Goal: Task Accomplishment & Management: Complete application form

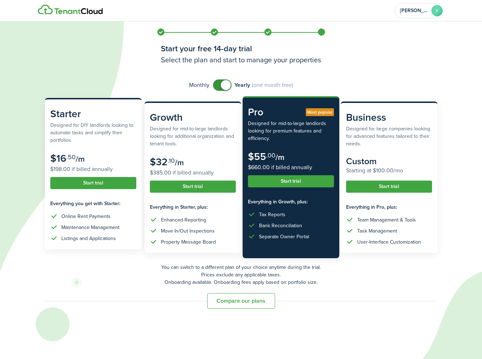
click at [115, 149] on subscription-pricing-card "Starter Designed for DIY landlords looking to automate tasks and simplify their…" at bounding box center [93, 174] width 97 height 152
click at [108, 182] on button "Start trial" at bounding box center [93, 183] width 86 height 12
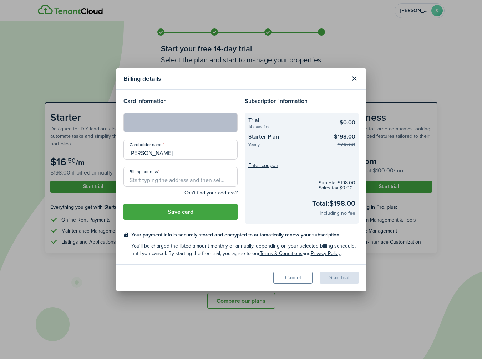
click at [170, 182] on input "Billing address" at bounding box center [180, 177] width 114 height 20
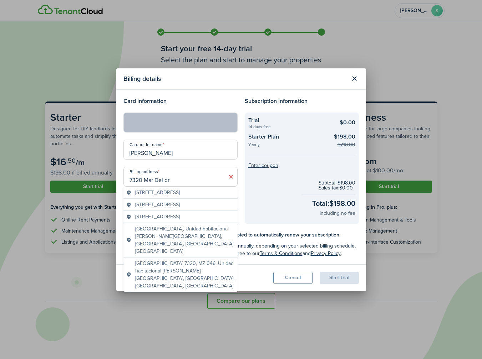
click at [180, 194] on span "[STREET_ADDRESS]" at bounding box center [157, 192] width 45 height 7
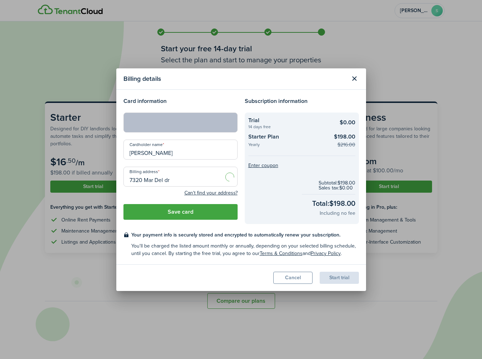
type input "[STREET_ADDRESS]"
click at [206, 214] on button "Save card" at bounding box center [180, 212] width 114 height 16
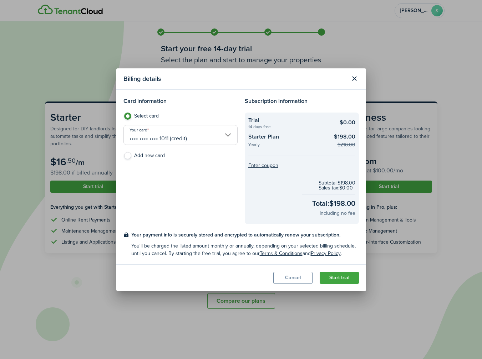
click at [343, 278] on button "Start trial" at bounding box center [339, 278] width 39 height 12
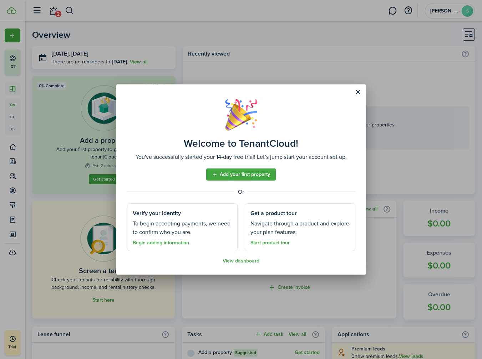
click at [243, 174] on link "Add your first property" at bounding box center [241, 175] width 70 height 12
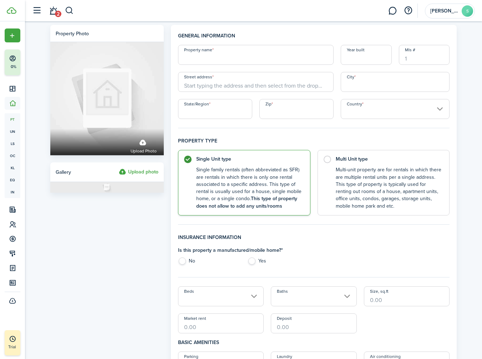
click at [224, 57] on input "Property name" at bounding box center [255, 55] width 155 height 20
type input "1234 Test"
click at [227, 86] on input "Street address" at bounding box center [255, 82] width 155 height 20
type input "1234 Test"
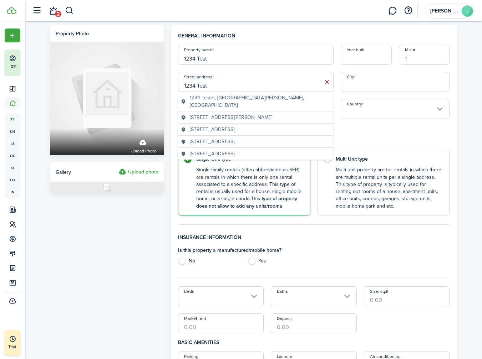
click at [159, 217] on div "Property photo Upload photo Gallery Upload photo" at bounding box center [107, 356] width 121 height 662
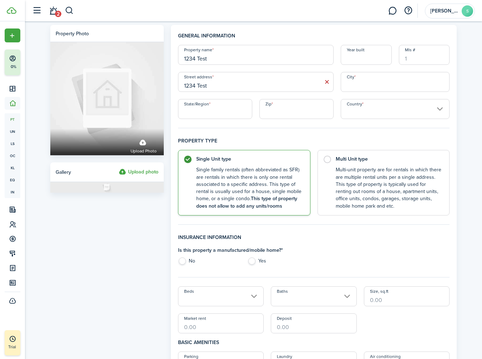
click at [384, 133] on div "General information Property name 1234 Test Year built Mls # Street address 123…" at bounding box center [314, 350] width 272 height 636
click at [281, 113] on input "Zip" at bounding box center [296, 109] width 74 height 20
type input "45243"
type input "[GEOGRAPHIC_DATA]"
type input "OH"
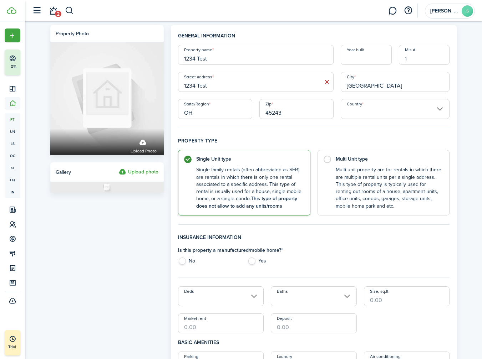
type input "[GEOGRAPHIC_DATA]"
click at [357, 137] on h4 "Property type" at bounding box center [314, 143] width 272 height 13
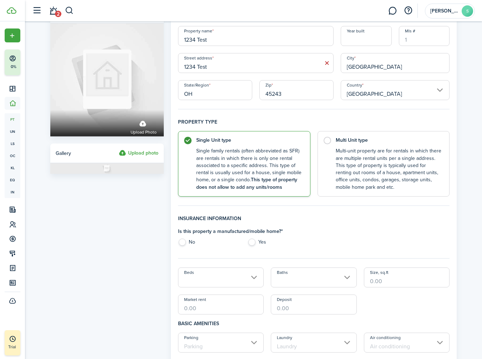
scroll to position [35, 0]
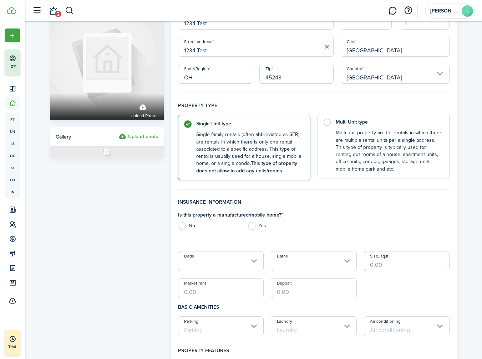
click at [331, 141] on label "Multi Unit type Multi-unit property are for rentals in which there are multiple…" at bounding box center [383, 146] width 132 height 66
radio input "false"
radio input "true"
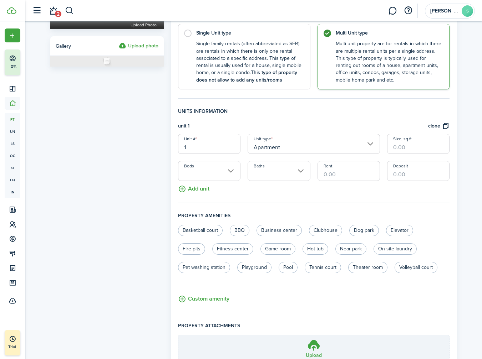
scroll to position [136, 0]
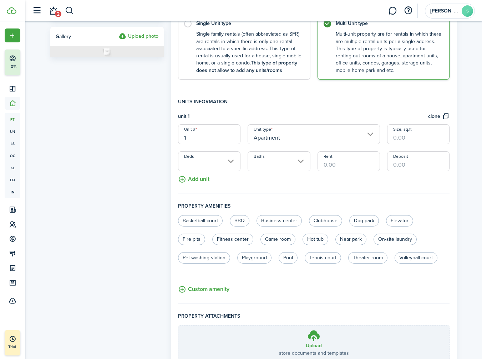
click at [348, 162] on input "Rent" at bounding box center [348, 162] width 62 height 20
type input "$1.00"
click at [378, 184] on fieldset "Units information unit 1 clone Unit # 1 Unit type Apartment Size, sq.ft Beds Ba…" at bounding box center [314, 146] width 272 height 96
click at [411, 162] on input "Deposit" at bounding box center [418, 162] width 62 height 20
type input "$1.00"
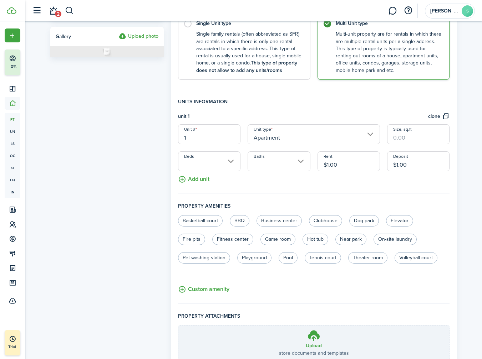
click at [306, 185] on fieldset "Units information unit 1 clone Unit # 1 Unit type Apartment Size, sq.ft Beds Ba…" at bounding box center [314, 146] width 272 height 96
click at [402, 139] on input "Size, sq.ft" at bounding box center [418, 134] width 62 height 20
type input "67"
click at [265, 183] on fieldset "Units information unit 1 clone Unit # 1 Unit type Apartment Size, sq.ft 67 Beds…" at bounding box center [314, 146] width 272 height 96
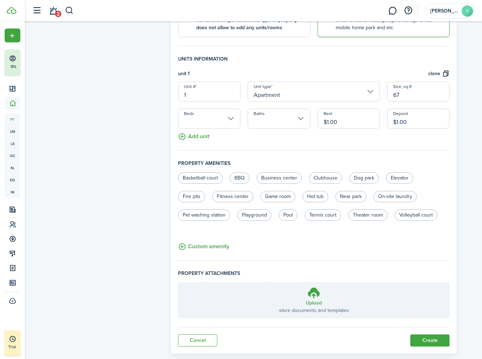
scroll to position [192, 0]
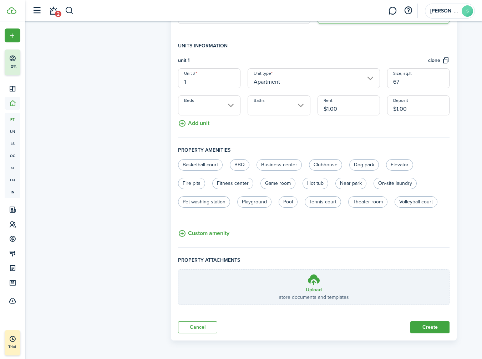
click at [432, 326] on button "Create" at bounding box center [429, 328] width 39 height 12
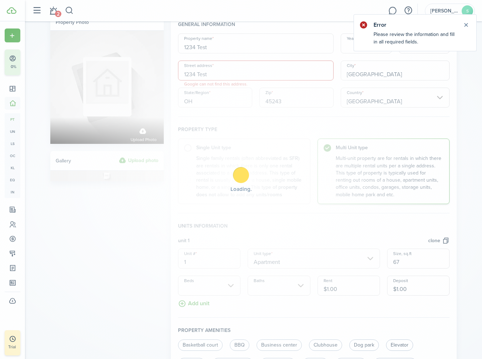
scroll to position [0, 0]
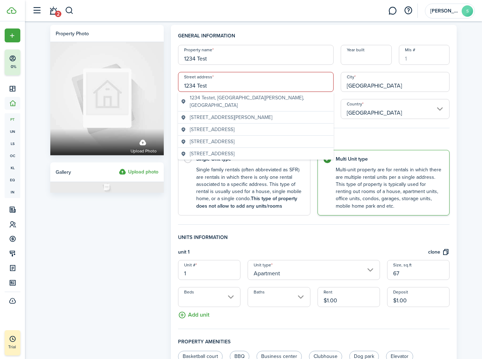
click at [224, 86] on input "1234 Test" at bounding box center [255, 82] width 155 height 20
click at [226, 126] on span "[STREET_ADDRESS]" at bounding box center [212, 129] width 45 height 7
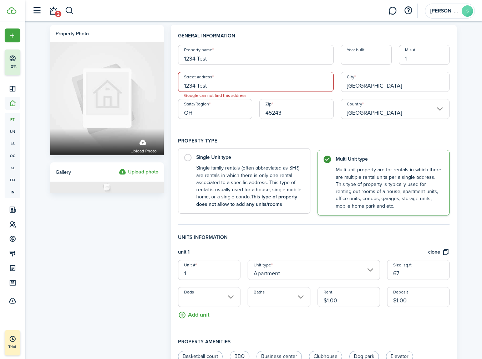
type input "1234 Test Rd"
type input "[GEOGRAPHIC_DATA]"
type input "IN"
type input "47374"
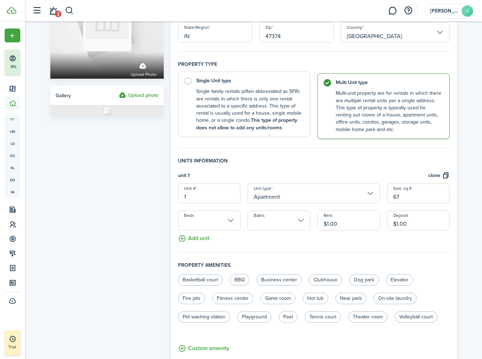
scroll to position [192, 0]
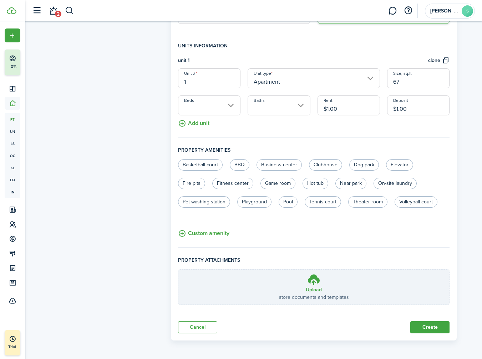
click at [426, 325] on button "Create" at bounding box center [429, 328] width 39 height 12
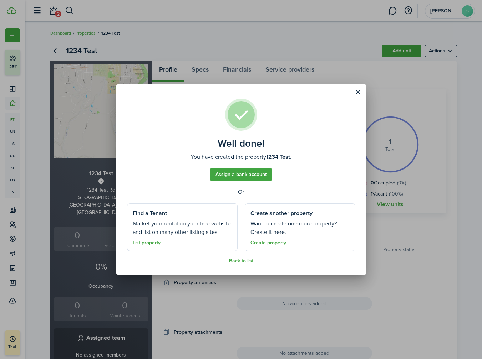
click at [246, 173] on link "Assign a bank account" at bounding box center [241, 175] width 62 height 12
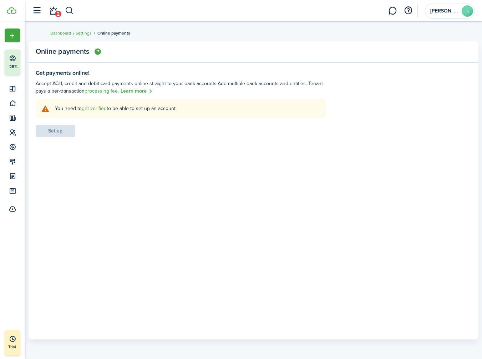
click at [106, 144] on panel-main-body "Get payments online! Accept ACH, credit and debit card payments online straight…" at bounding box center [254, 205] width 450 height 270
click at [460, 10] on account-user-avatar "[PERSON_NAME]" at bounding box center [450, 11] width 50 height 15
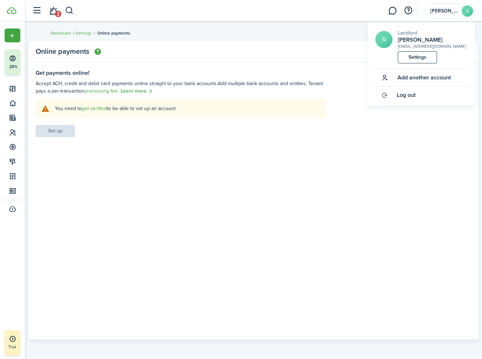
click at [420, 61] on link "Settings" at bounding box center [417, 57] width 39 height 12
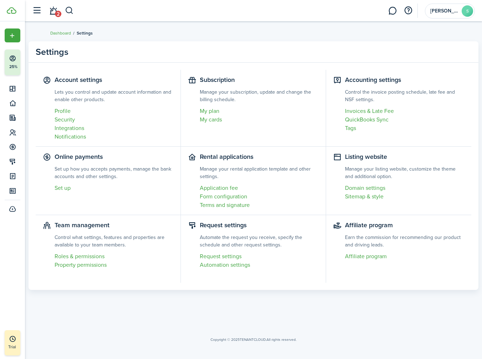
click at [212, 110] on link "My plan" at bounding box center [259, 111] width 119 height 9
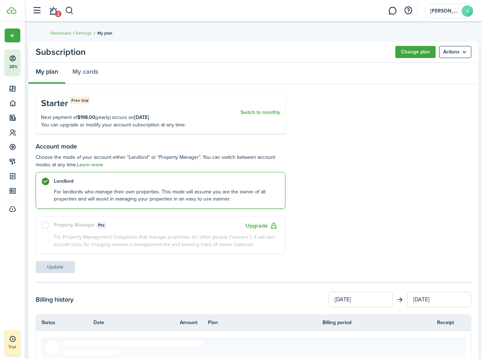
click at [260, 114] on button "Switch to monthly" at bounding box center [260, 113] width 40 height 32
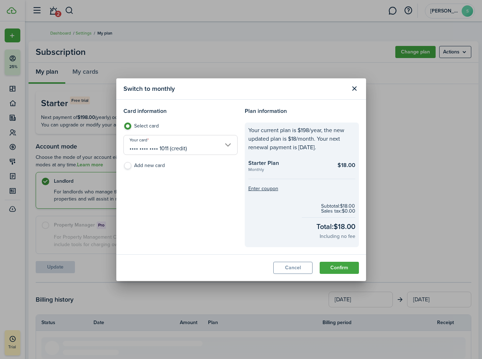
click at [342, 269] on button "Confirm" at bounding box center [339, 268] width 39 height 12
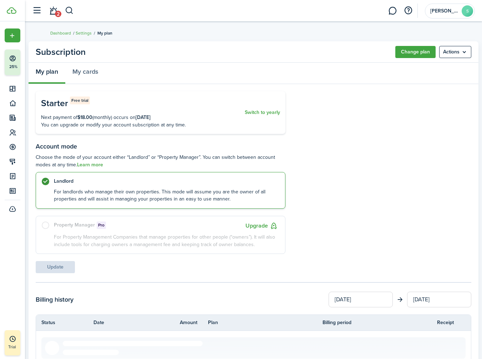
click at [315, 150] on settings-fieldset-header "Account mode Choose the mode of your account either “Landlord” or “Property Man…" at bounding box center [253, 156] width 435 height 26
click at [439, 12] on span "[PERSON_NAME]" at bounding box center [444, 11] width 29 height 5
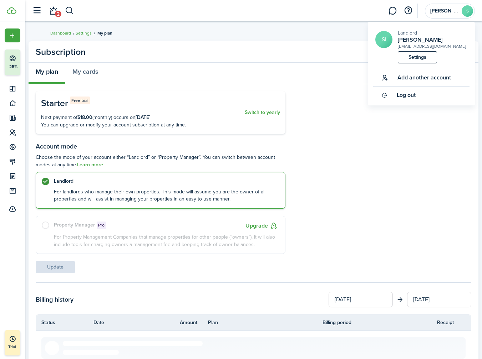
click at [286, 42] on panel-main-header "Subscription Change plan Actions" at bounding box center [254, 51] width 450 height 21
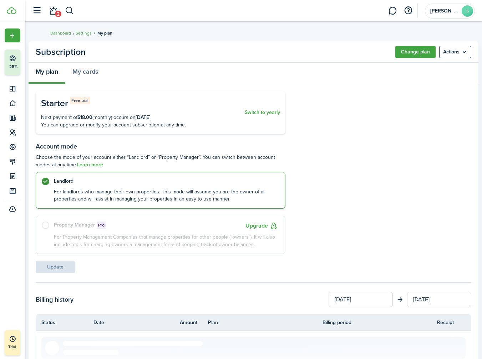
click at [62, 32] on link "Dashboard" at bounding box center [60, 33] width 21 height 6
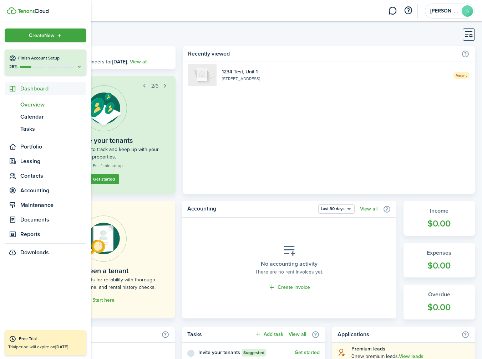
click at [41, 58] on h4 "Finish Account Setup" at bounding box center [50, 58] width 64 height 6
click at [45, 67] on div at bounding box center [39, 66] width 12 height 1
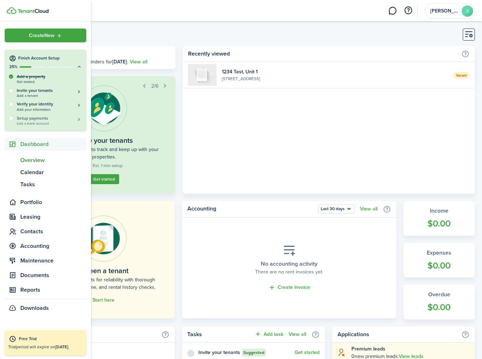
click at [42, 122] on span "Link a bank account" at bounding box center [49, 124] width 65 height 4
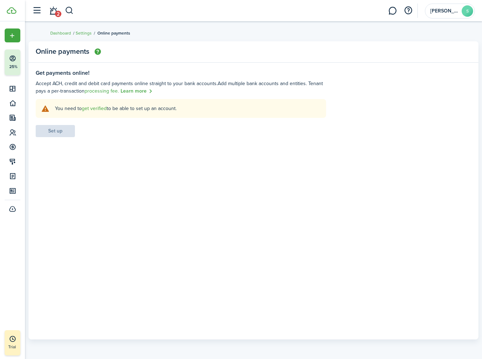
click at [129, 142] on panel-main-body "Get payments online! Accept ACH, credit and debit card payments online straight…" at bounding box center [254, 205] width 450 height 270
click at [98, 109] on link "get verified" at bounding box center [94, 108] width 25 height 7
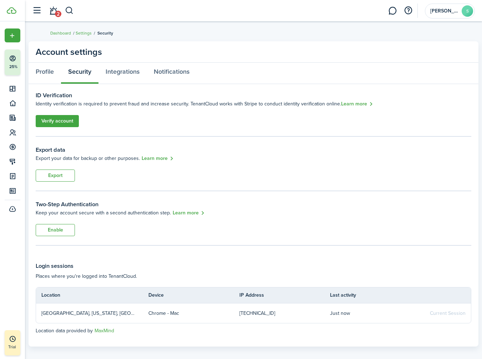
click at [59, 123] on link "Verify account" at bounding box center [57, 121] width 43 height 12
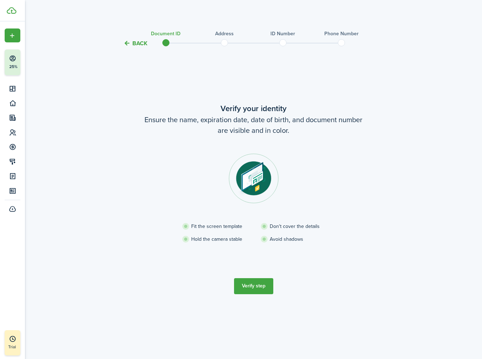
click at [243, 76] on tc-wizard-step "Verify your identity Ensure the name, expiration date, date of birth, and docum…" at bounding box center [254, 198] width 300 height 283
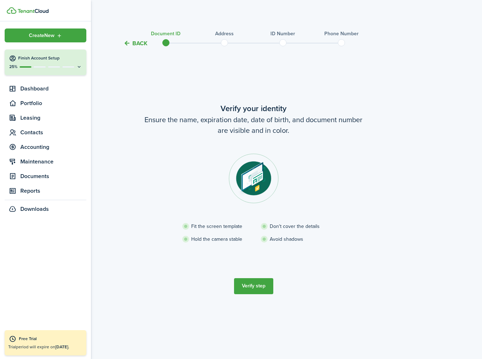
click at [31, 10] on img at bounding box center [32, 11] width 31 height 4
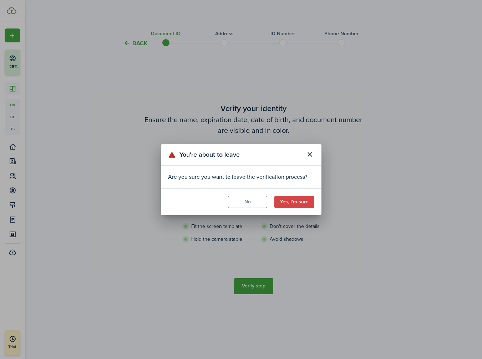
click at [309, 157] on button "Close modal" at bounding box center [310, 155] width 12 height 12
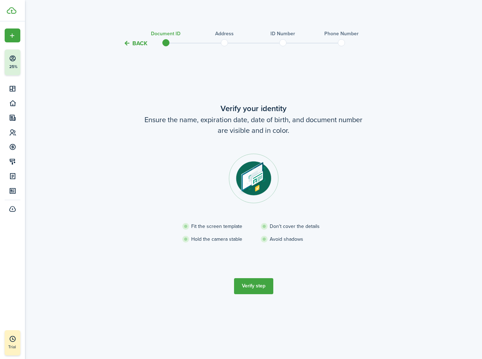
click at [257, 286] on button "Verify step" at bounding box center [253, 287] width 39 height 16
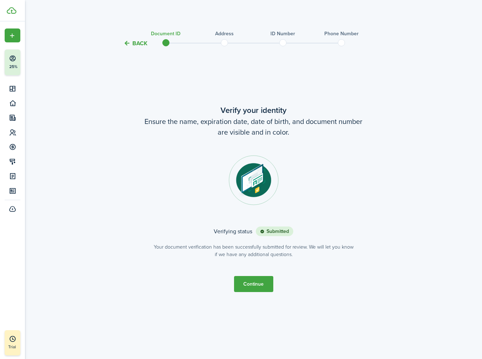
click at [252, 284] on button "Continue" at bounding box center [253, 284] width 39 height 16
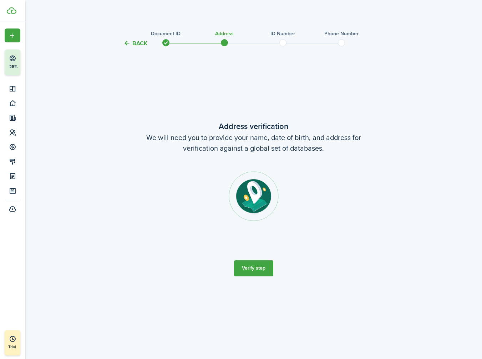
click at [250, 269] on button "Verify step" at bounding box center [253, 269] width 39 height 16
click at [263, 265] on button "Verify step" at bounding box center [253, 269] width 39 height 16
click at [267, 80] on tc-wizard-step "Address verification We will need you to provide your name, date of birth, and …" at bounding box center [254, 198] width 300 height 283
click at [282, 44] on span at bounding box center [282, 42] width 11 height 11
click at [243, 102] on tc-wizard-step "Address verification We will need you to provide your name, date of birth, and …" at bounding box center [254, 198] width 300 height 283
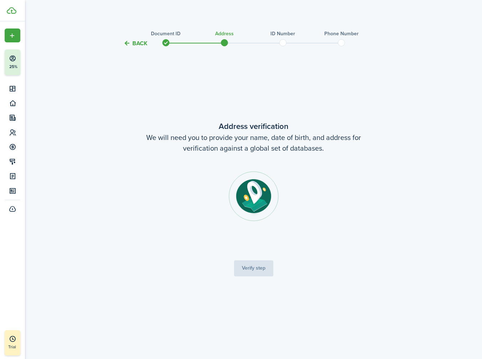
click at [206, 177] on section at bounding box center [254, 207] width 200 height 71
click at [300, 226] on section at bounding box center [254, 207] width 200 height 71
click at [182, 86] on tc-wizard-step "Address verification We will need you to provide your name, date of birth, and …" at bounding box center [254, 198] width 300 height 283
